Goal: Check status

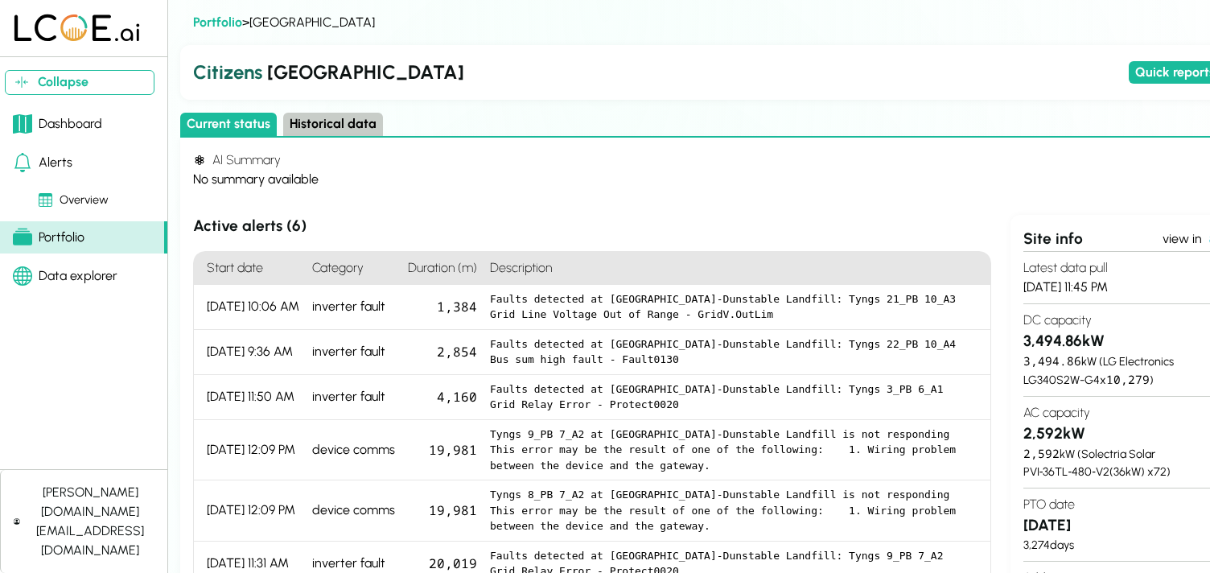
click at [722, 167] on h4 "AI Summary" at bounding box center [717, 159] width 1048 height 19
click at [56, 169] on div "Alerts" at bounding box center [43, 162] width 60 height 19
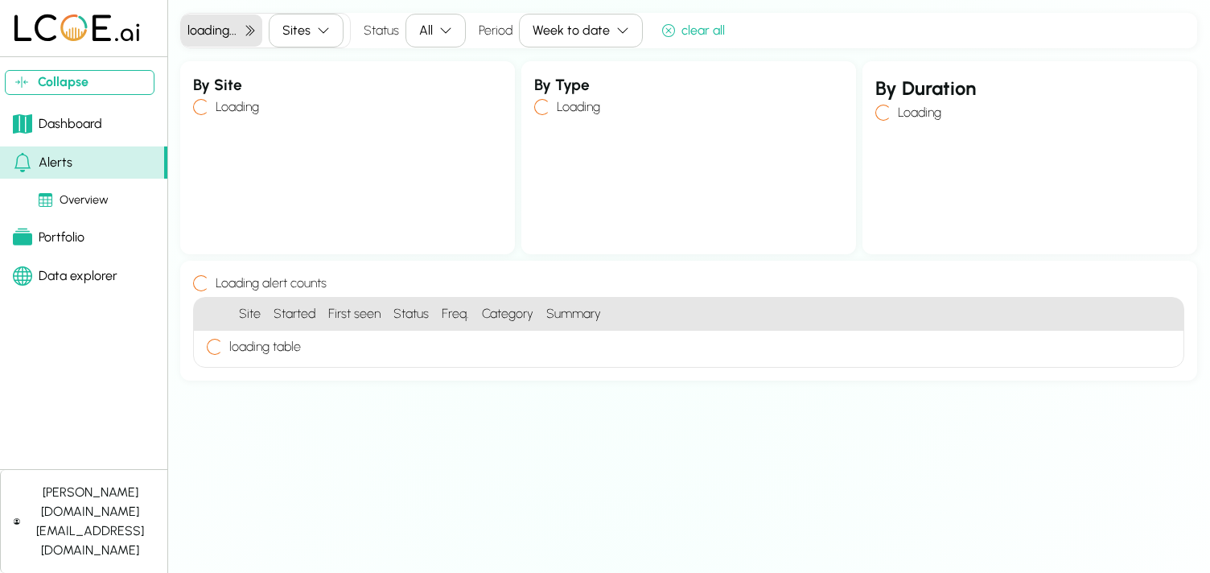
click at [549, 27] on div "Week to date" at bounding box center [571, 30] width 77 height 19
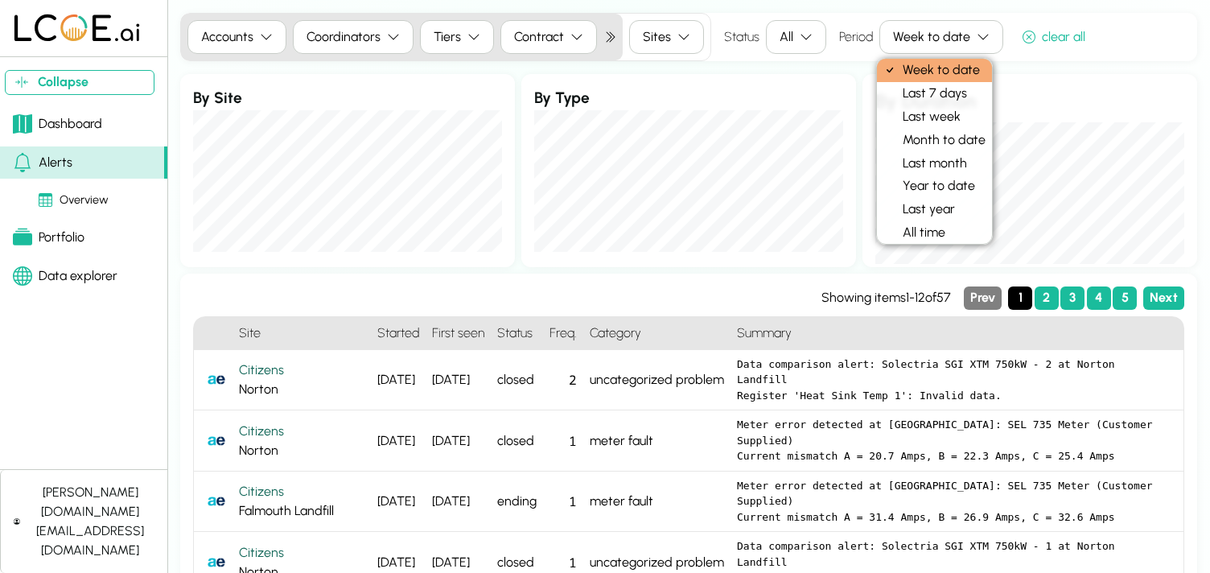
click at [871, 44] on div "Period Week to date" at bounding box center [921, 37] width 164 height 34
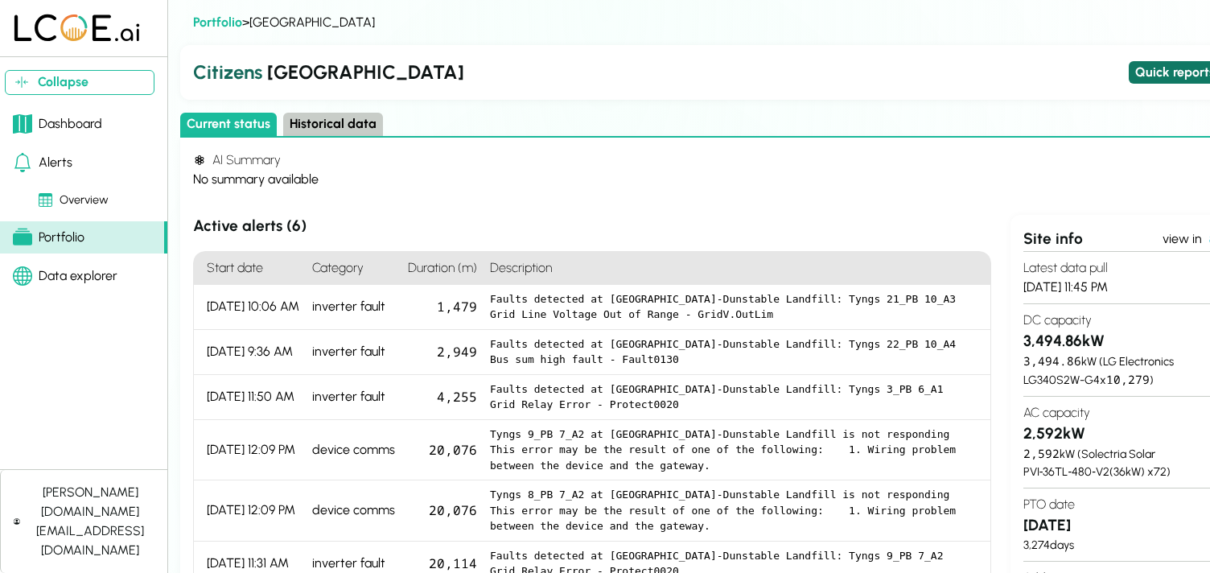
click at [1173, 74] on button "Quick reports" at bounding box center [1185, 72] width 112 height 23
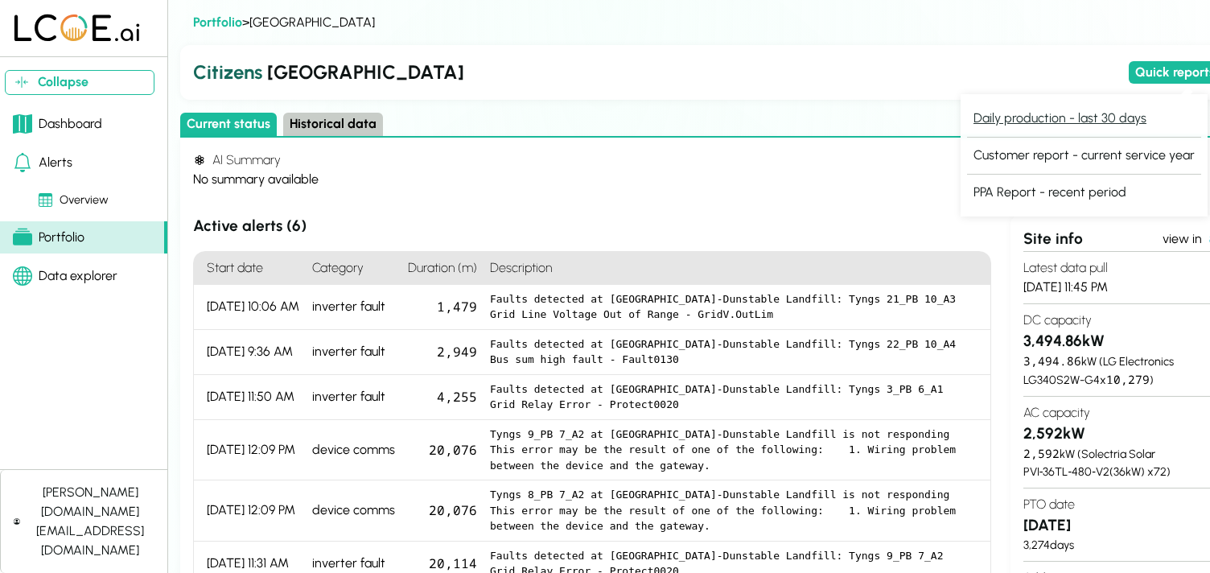
click at [1106, 117] on button "Daily production - last 30 days" at bounding box center [1060, 118] width 186 height 23
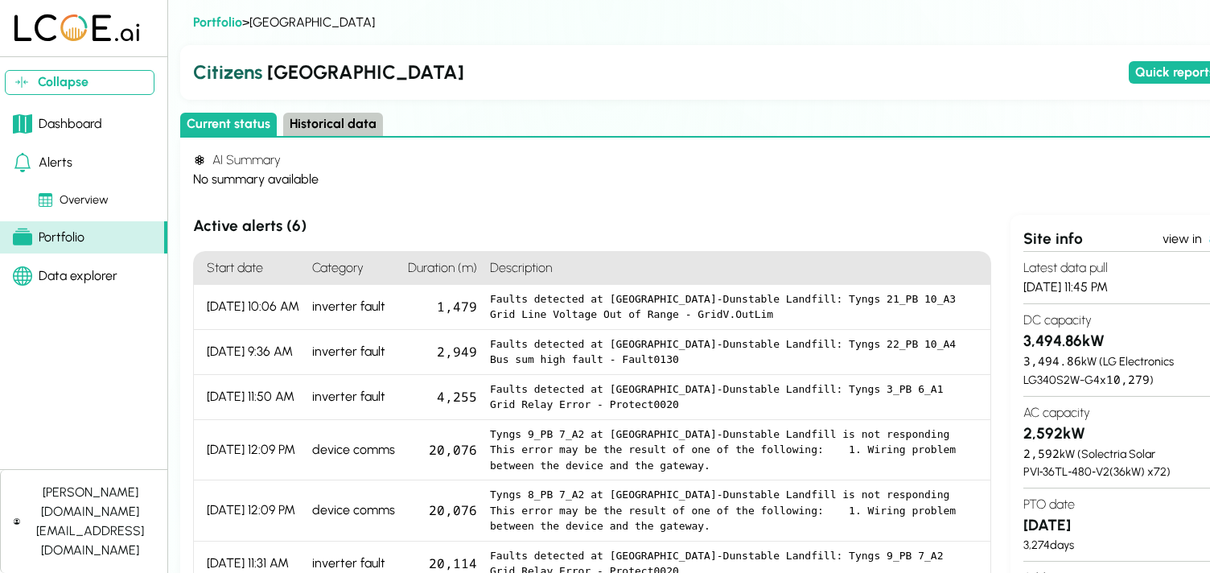
click at [1178, 77] on button "Quick reports" at bounding box center [1185, 72] width 112 height 23
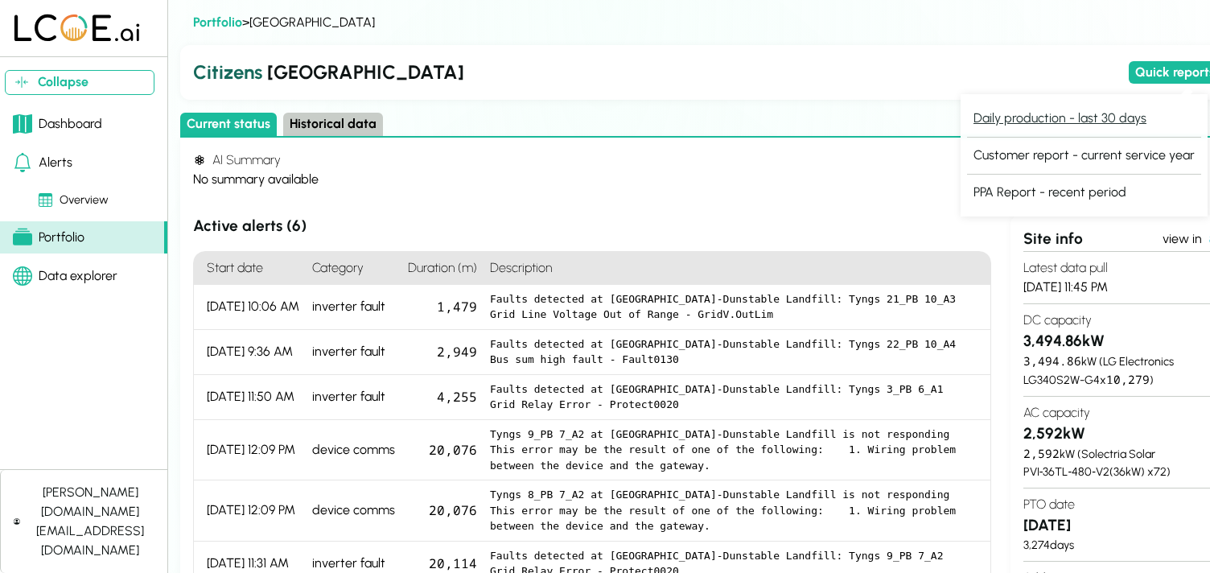
click at [1100, 116] on button "Daily production - last 30 days" at bounding box center [1060, 118] width 186 height 23
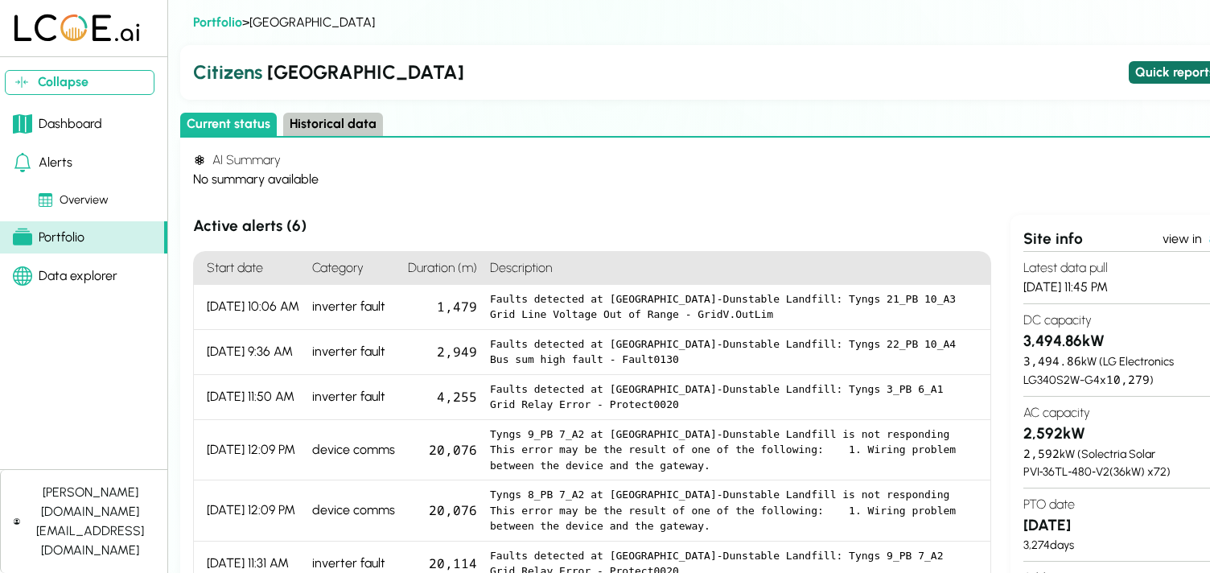
click at [1176, 76] on button "Quick reports" at bounding box center [1185, 72] width 112 height 23
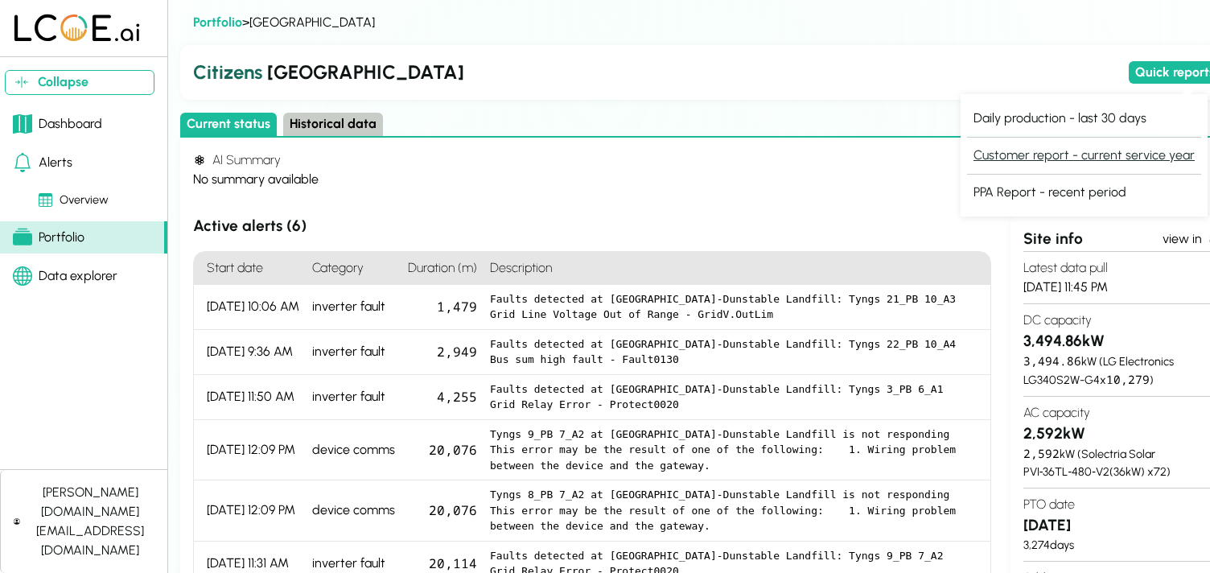
click at [1031, 155] on button "Customer report - current service year" at bounding box center [1084, 155] width 234 height 23
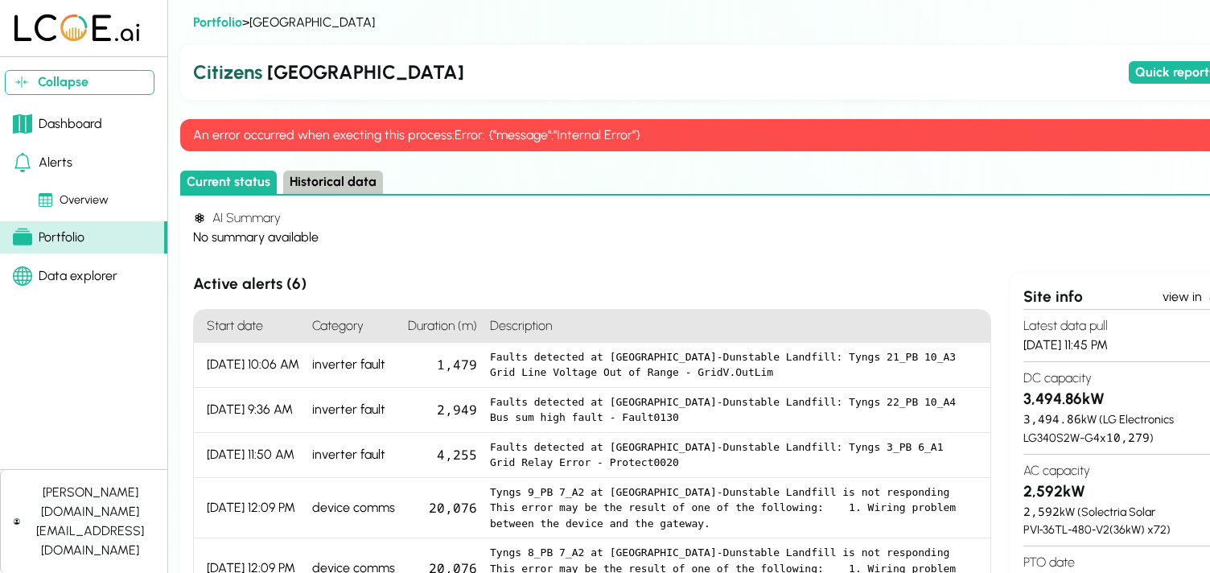
click at [655, 81] on h2 "Citizens [GEOGRAPHIC_DATA]" at bounding box center [657, 72] width 929 height 29
